Goal: Find specific page/section: Find specific page/section

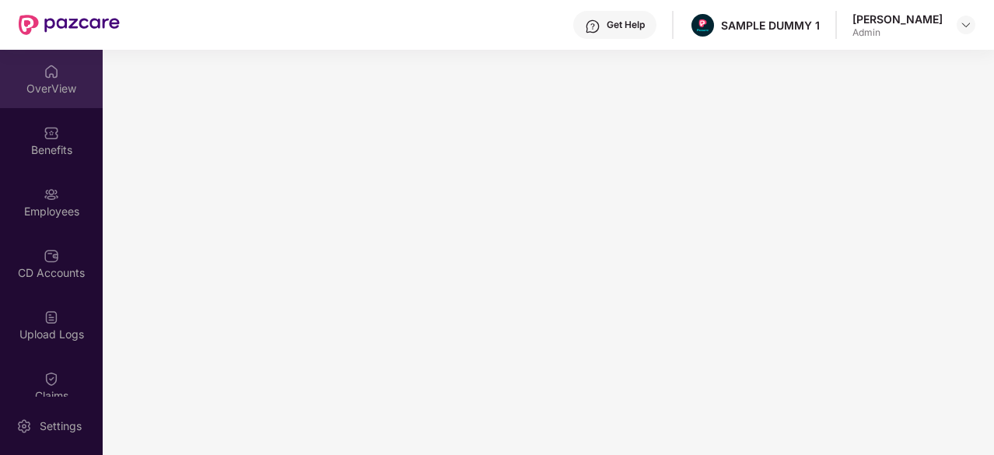
click at [44, 93] on div "OverView" at bounding box center [51, 89] width 103 height 16
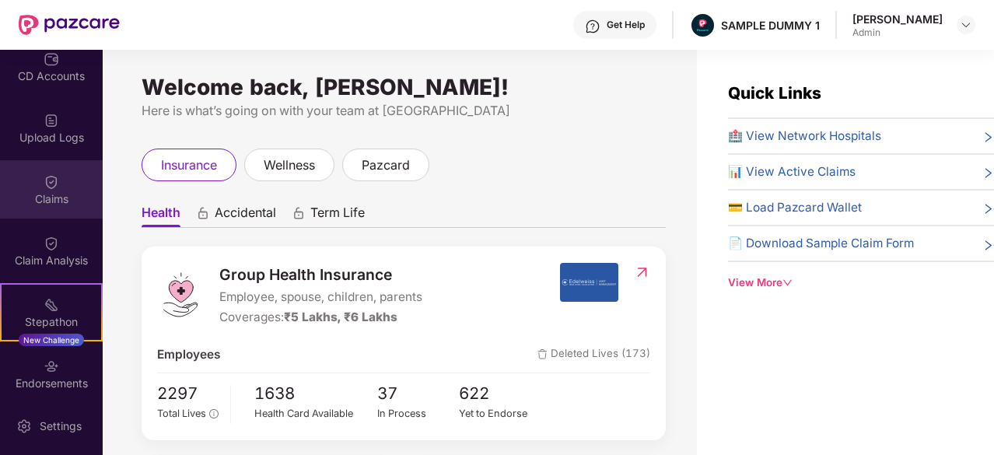
scroll to position [196, 0]
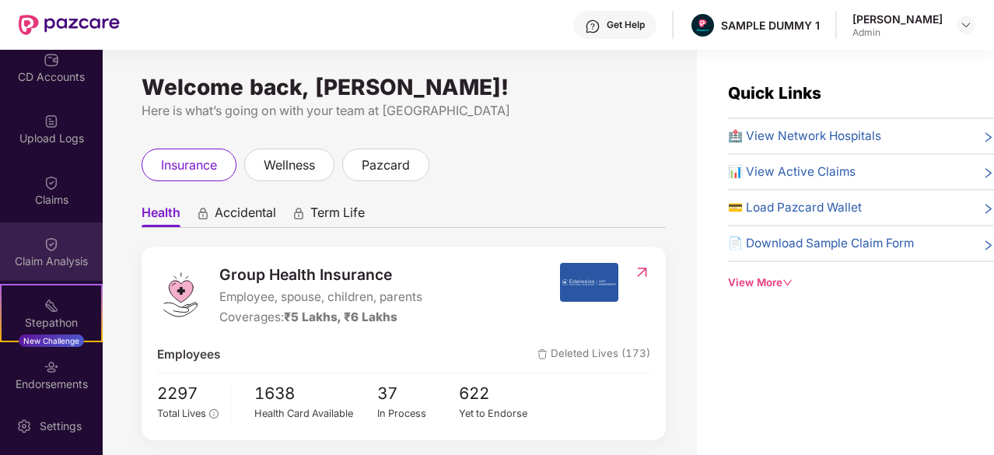
click at [41, 275] on div "Claim Analysis" at bounding box center [51, 251] width 103 height 58
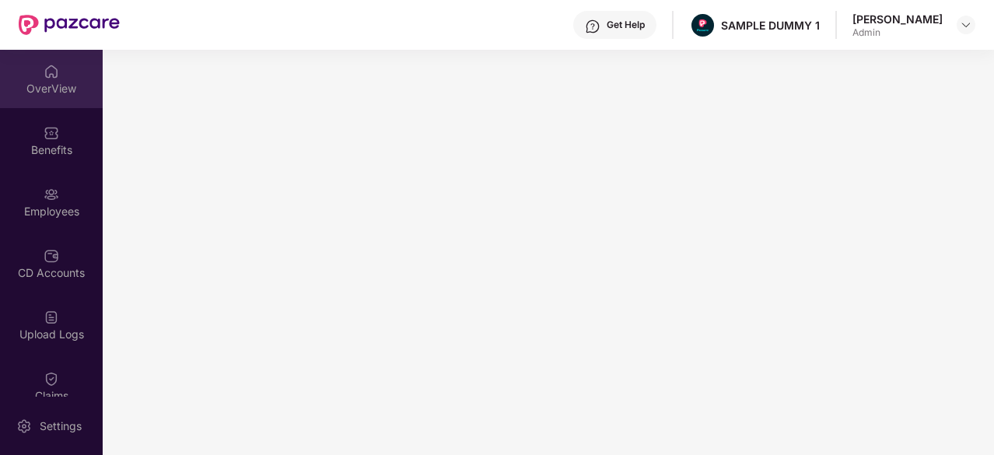
click at [44, 96] on div "OverView" at bounding box center [51, 79] width 103 height 58
